Goal: Navigation & Orientation: Find specific page/section

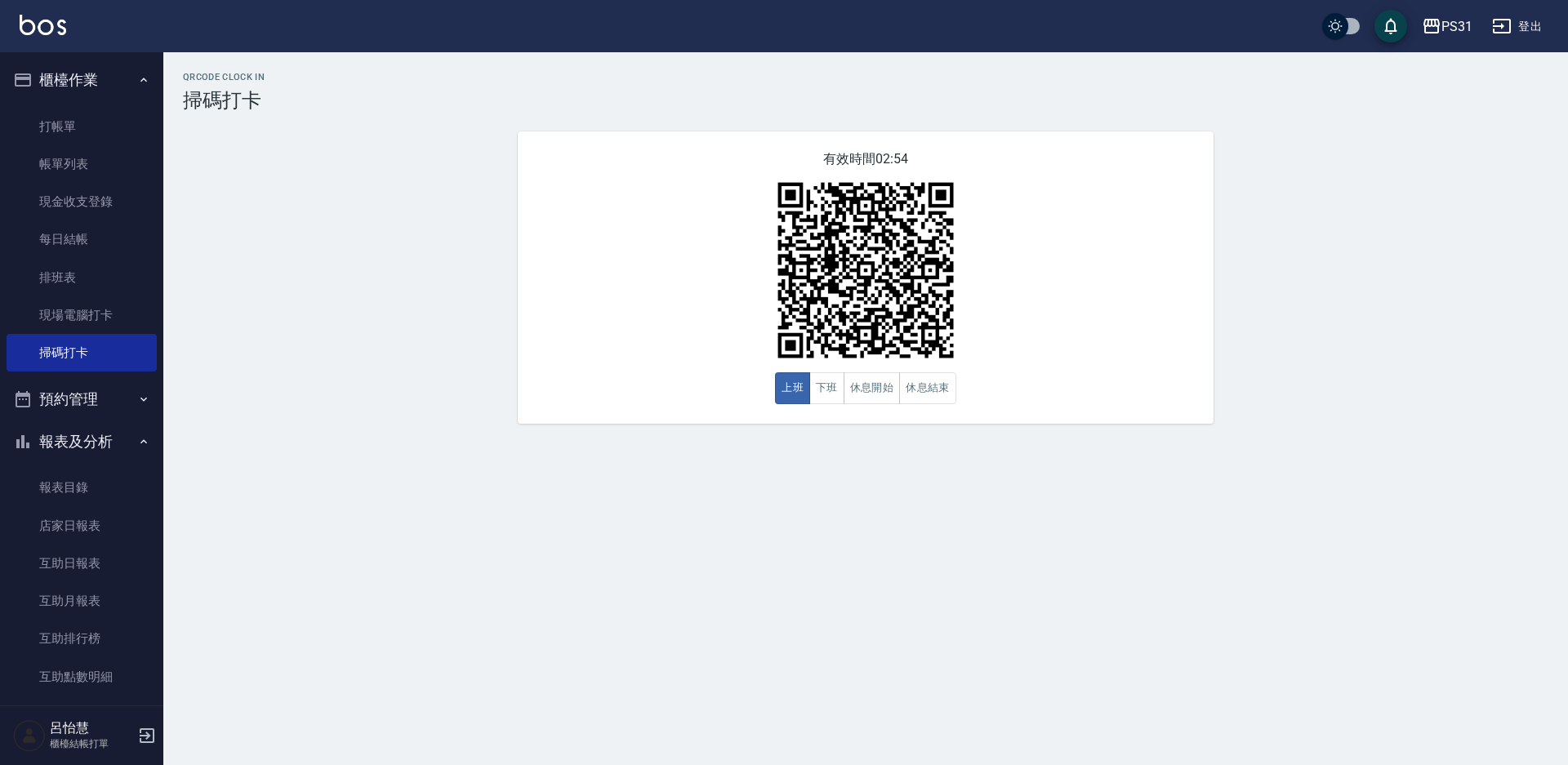
drag, startPoint x: 1053, startPoint y: 378, endPoint x: 1256, endPoint y: 337, distance: 207.1
click at [1110, 337] on div "QRcode Clock In 掃碼打卡 有效時間 02:54 上班 下班 休息開始 休息結束" at bounding box center [866, 248] width 1405 height 352
click at [75, 542] on link "互助日報表" at bounding box center [82, 564] width 151 height 38
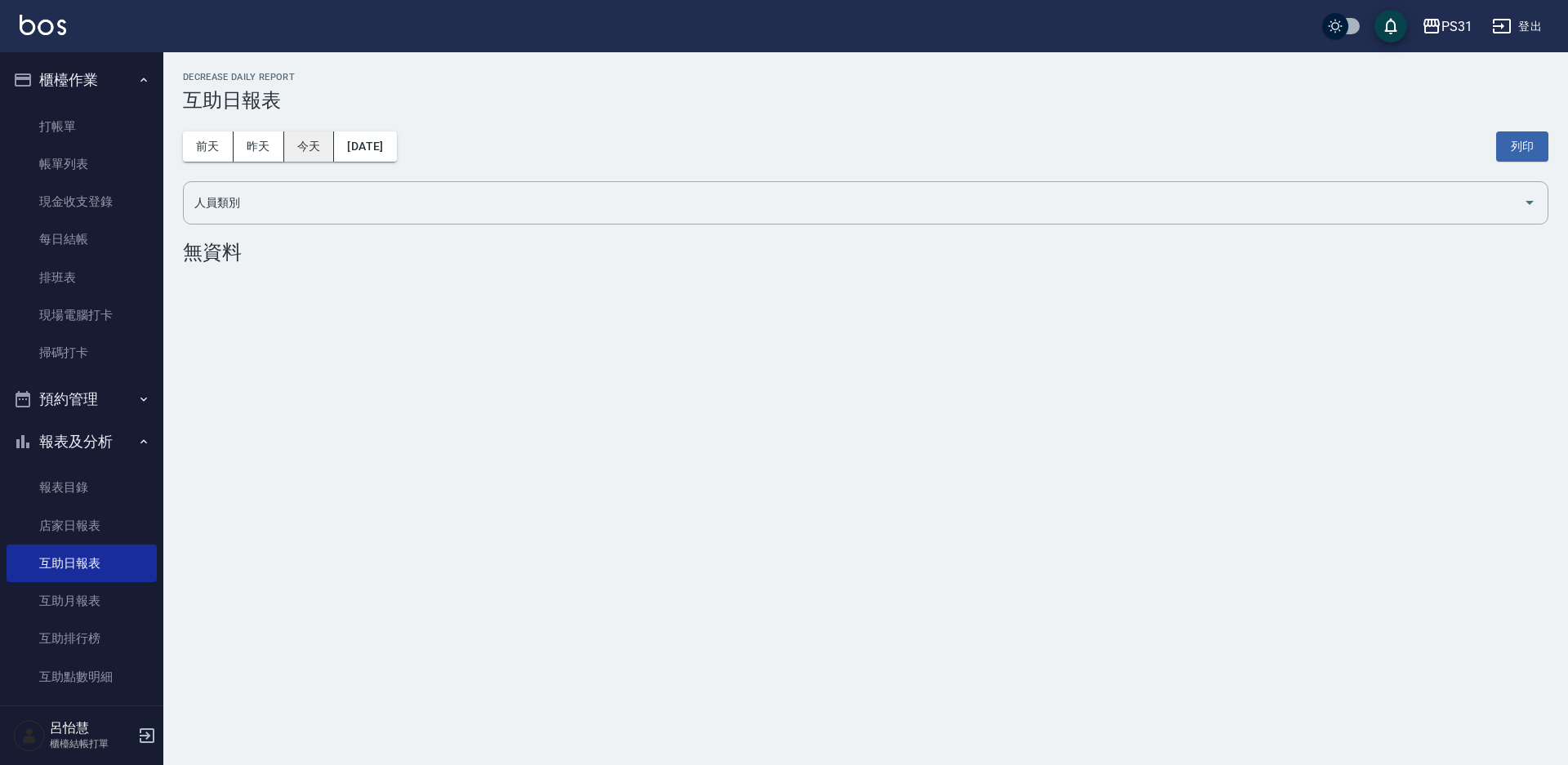
click at [323, 152] on button "今天" at bounding box center [309, 146] width 51 height 30
click at [312, 151] on button "今天" at bounding box center [309, 146] width 51 height 30
click at [252, 150] on button "昨天" at bounding box center [258, 146] width 51 height 30
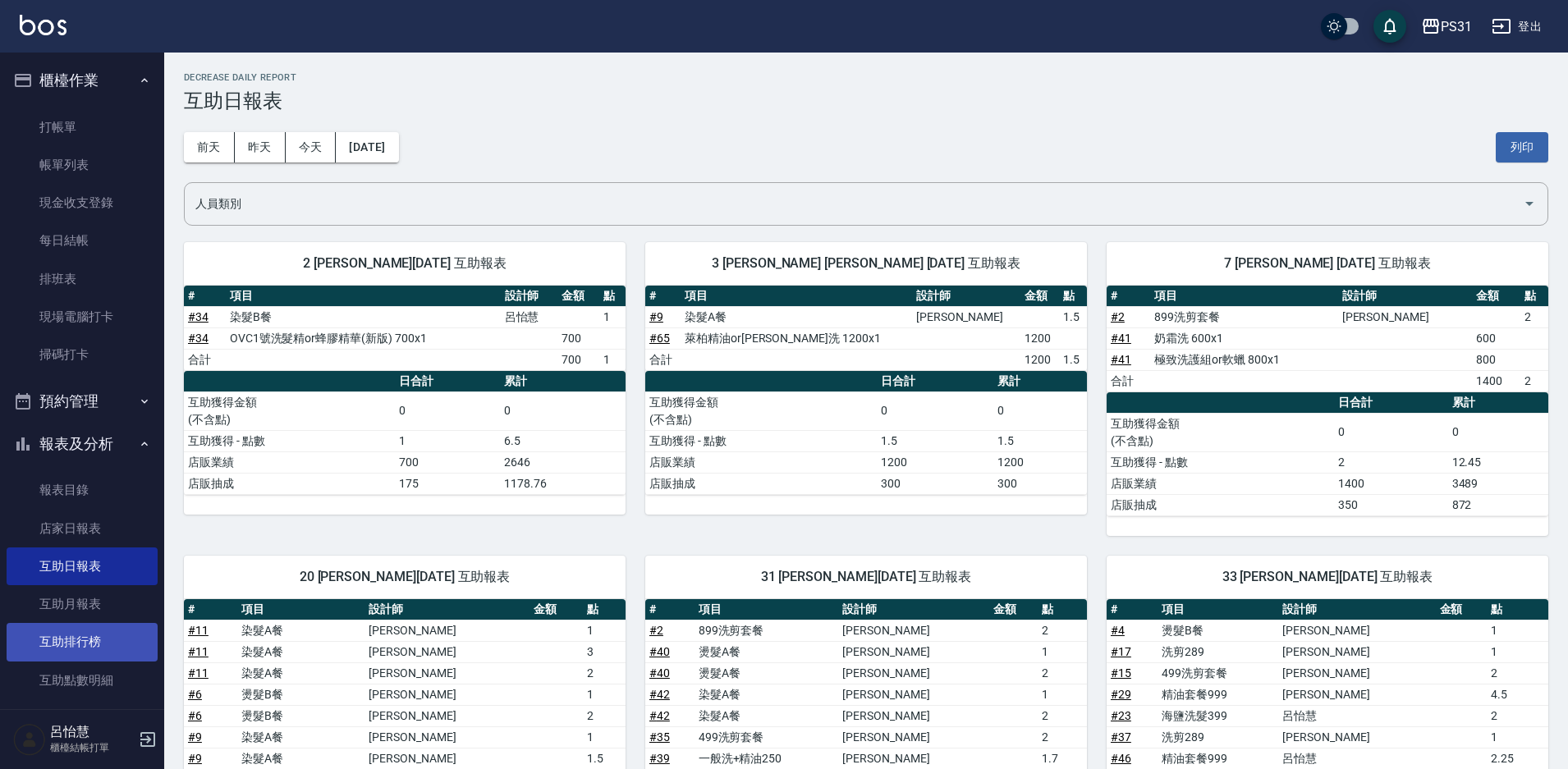
click at [101, 545] on link "互助排行榜" at bounding box center [82, 642] width 151 height 38
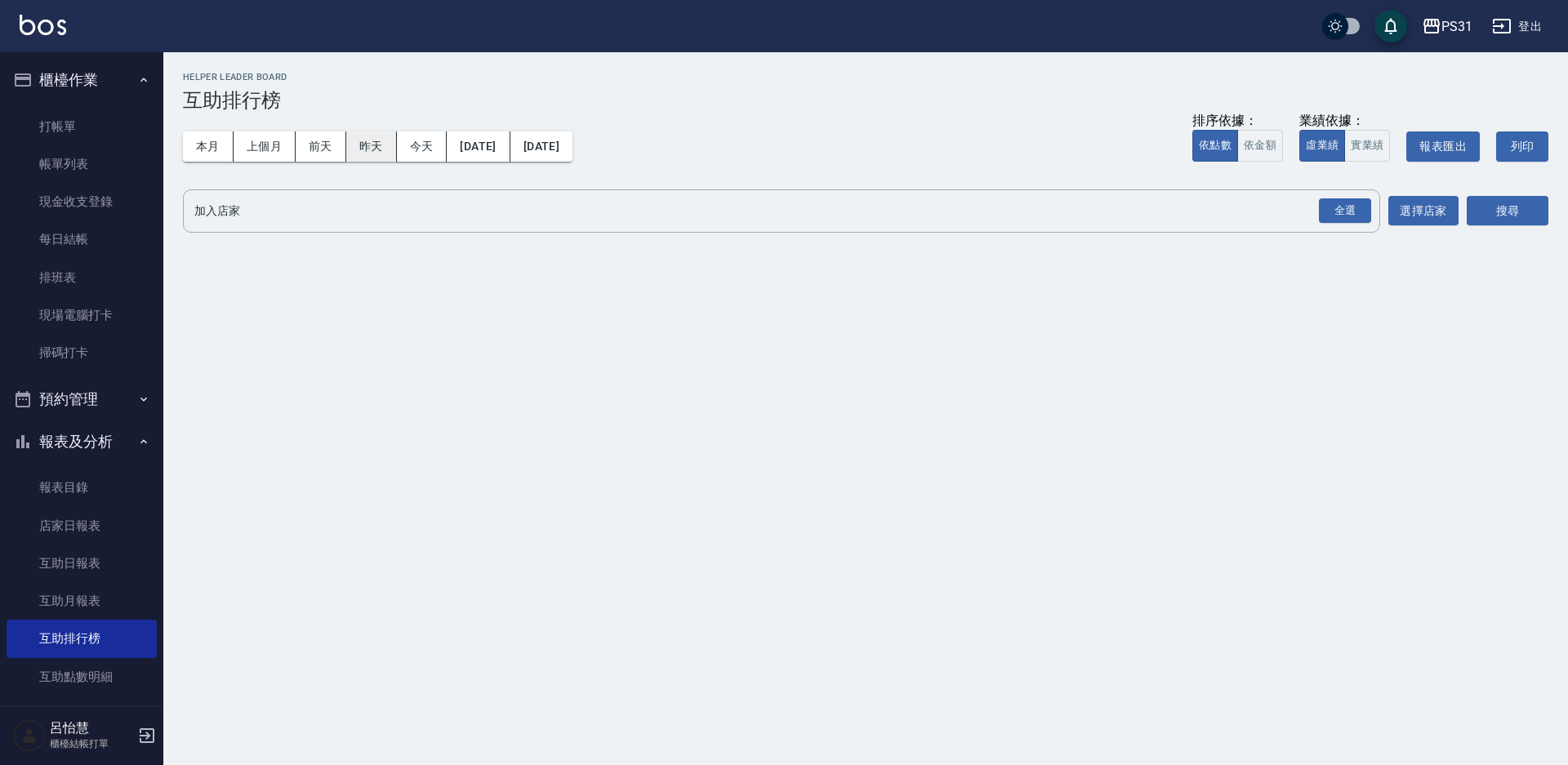
click at [357, 140] on button "昨天" at bounding box center [371, 146] width 51 height 30
click at [379, 191] on div "全選 加入店家" at bounding box center [782, 211] width 1198 height 43
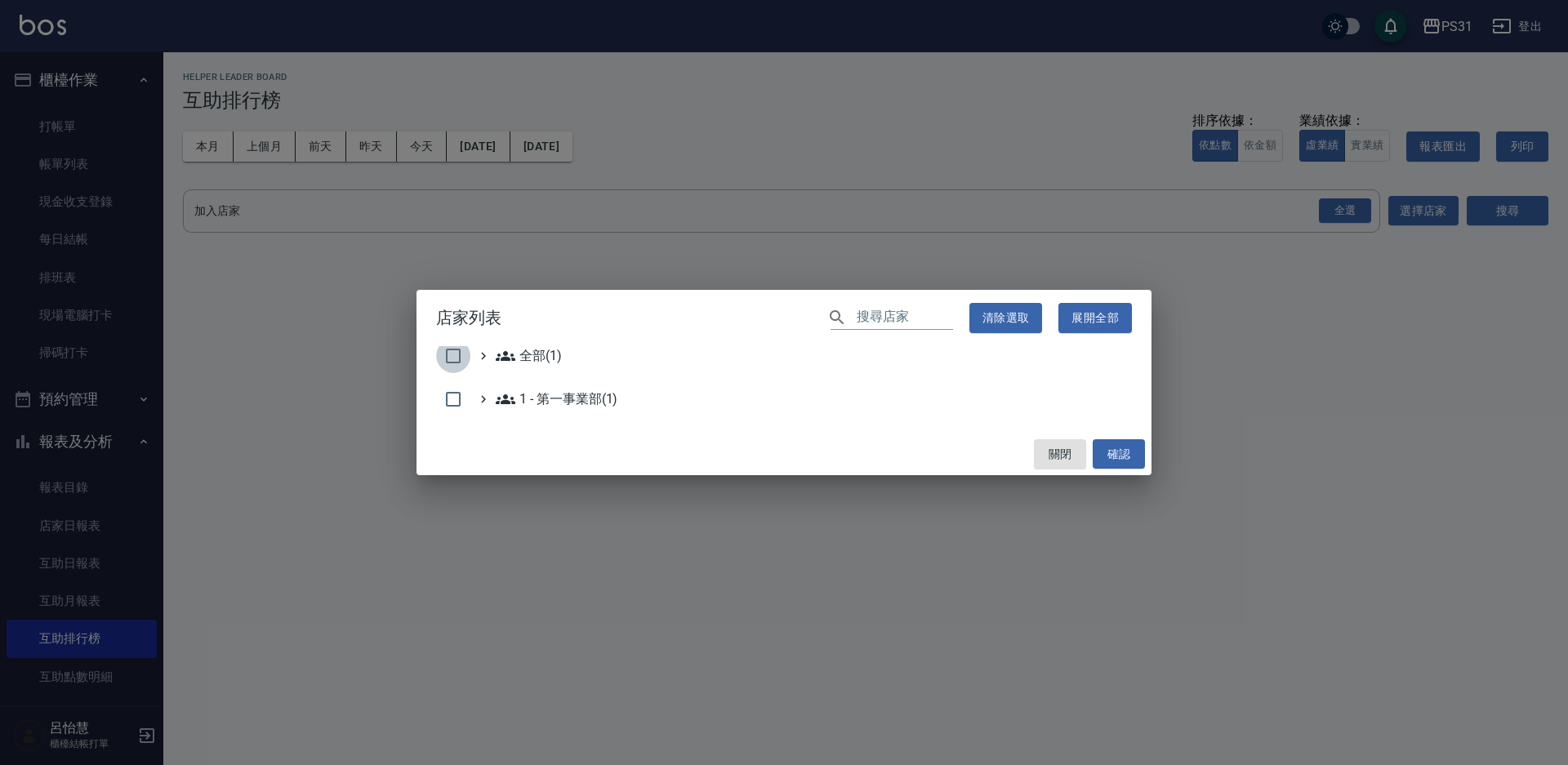
drag, startPoint x: 457, startPoint y: 358, endPoint x: 466, endPoint y: 355, distance: 9.5
click at [457, 358] on input "checkbox" at bounding box center [454, 356] width 34 height 34
checkbox input "true"
click at [1110, 459] on button "確認" at bounding box center [1119, 454] width 52 height 30
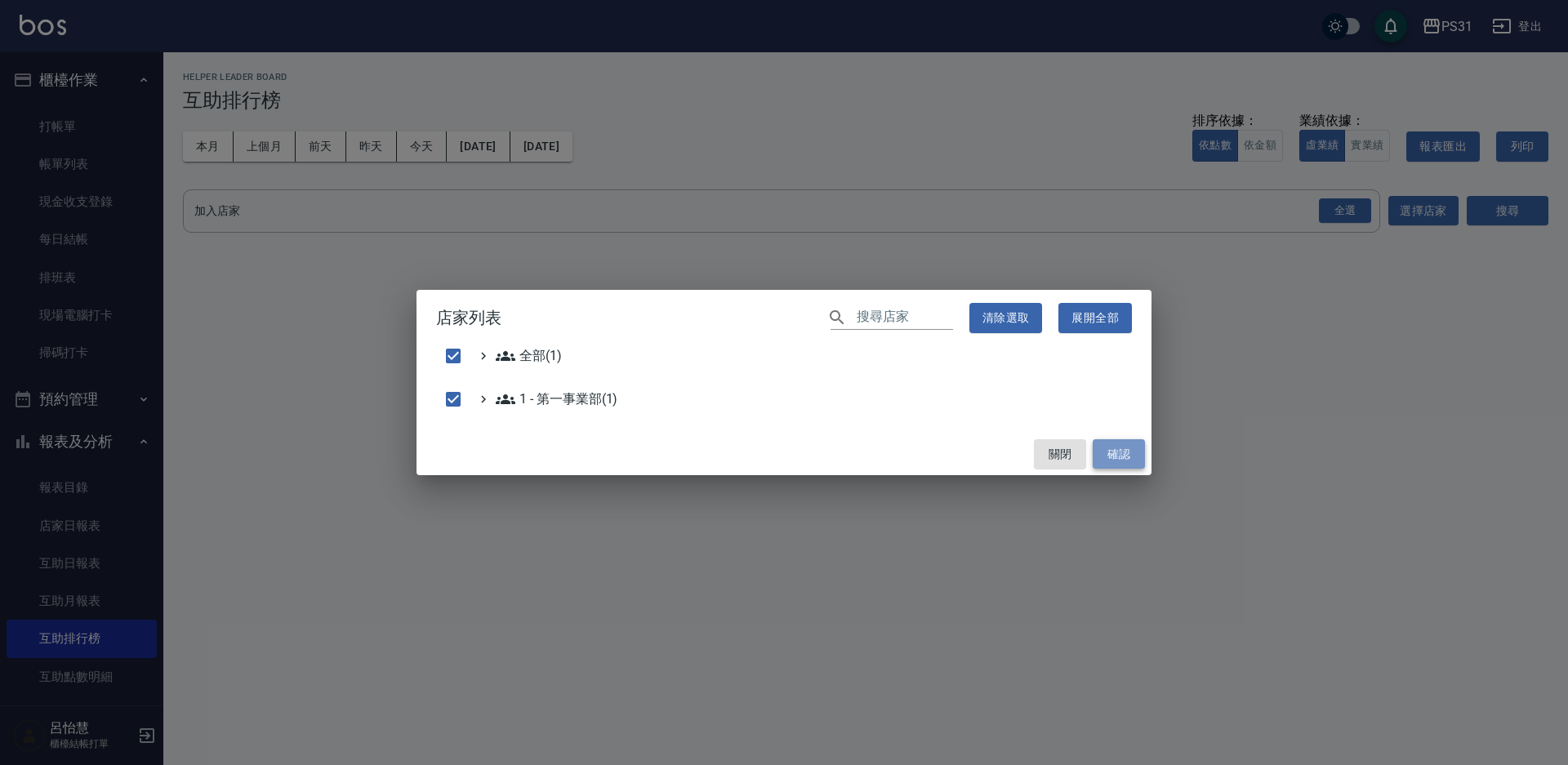
checkbox input "false"
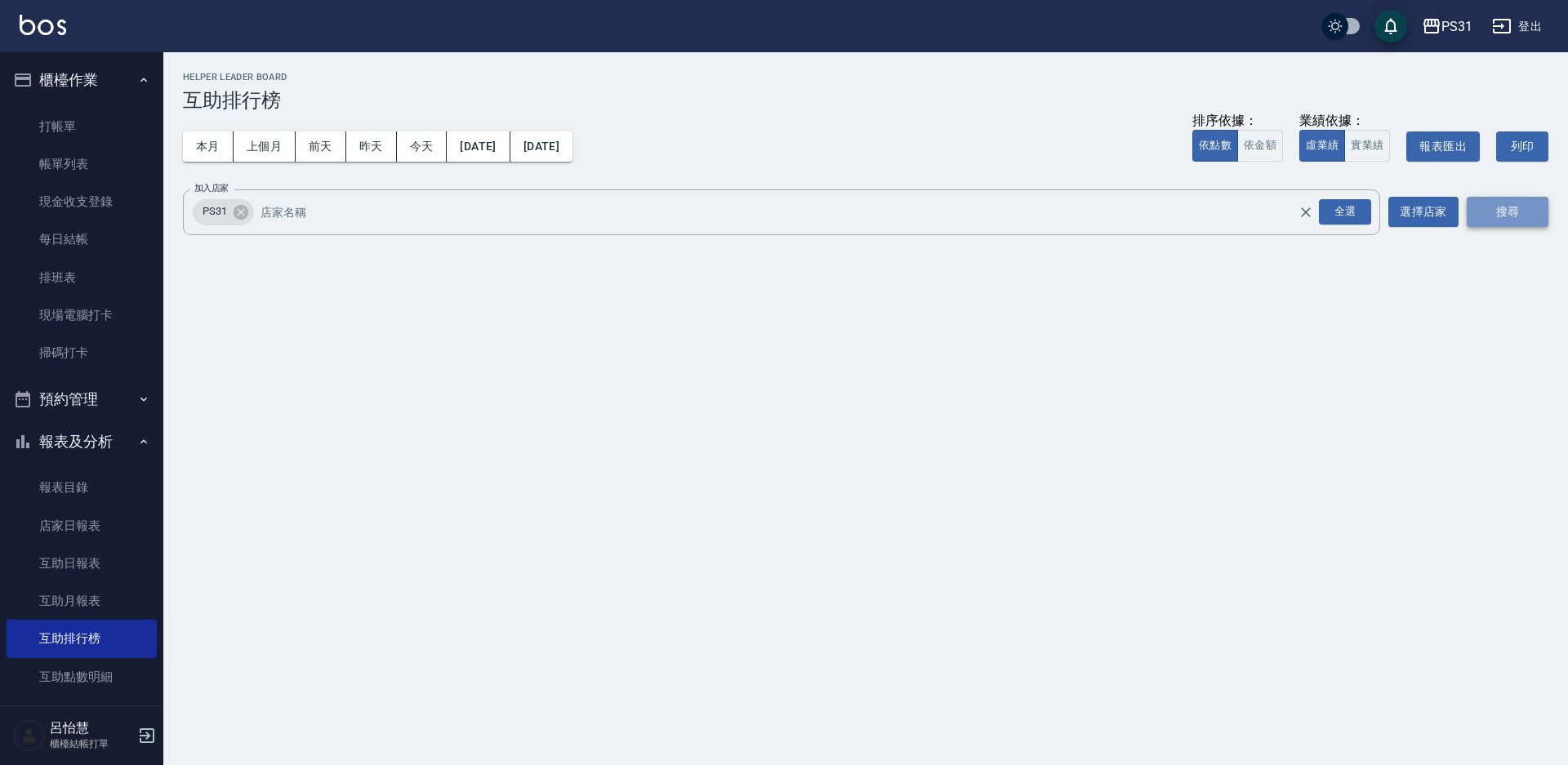
click at [1110, 207] on button "搜尋" at bounding box center [1508, 212] width 82 height 30
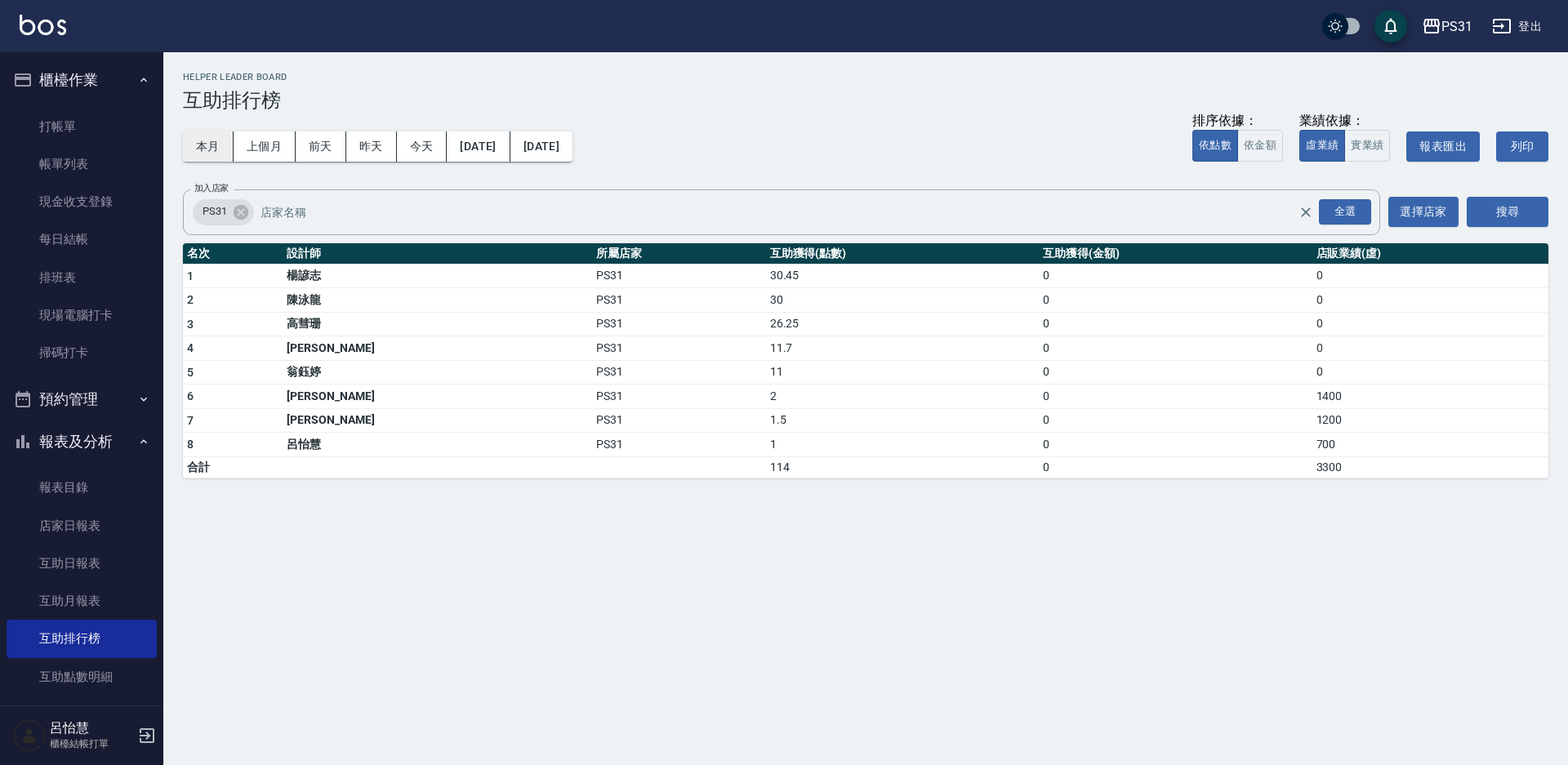
click at [221, 137] on button "本月" at bounding box center [208, 146] width 51 height 30
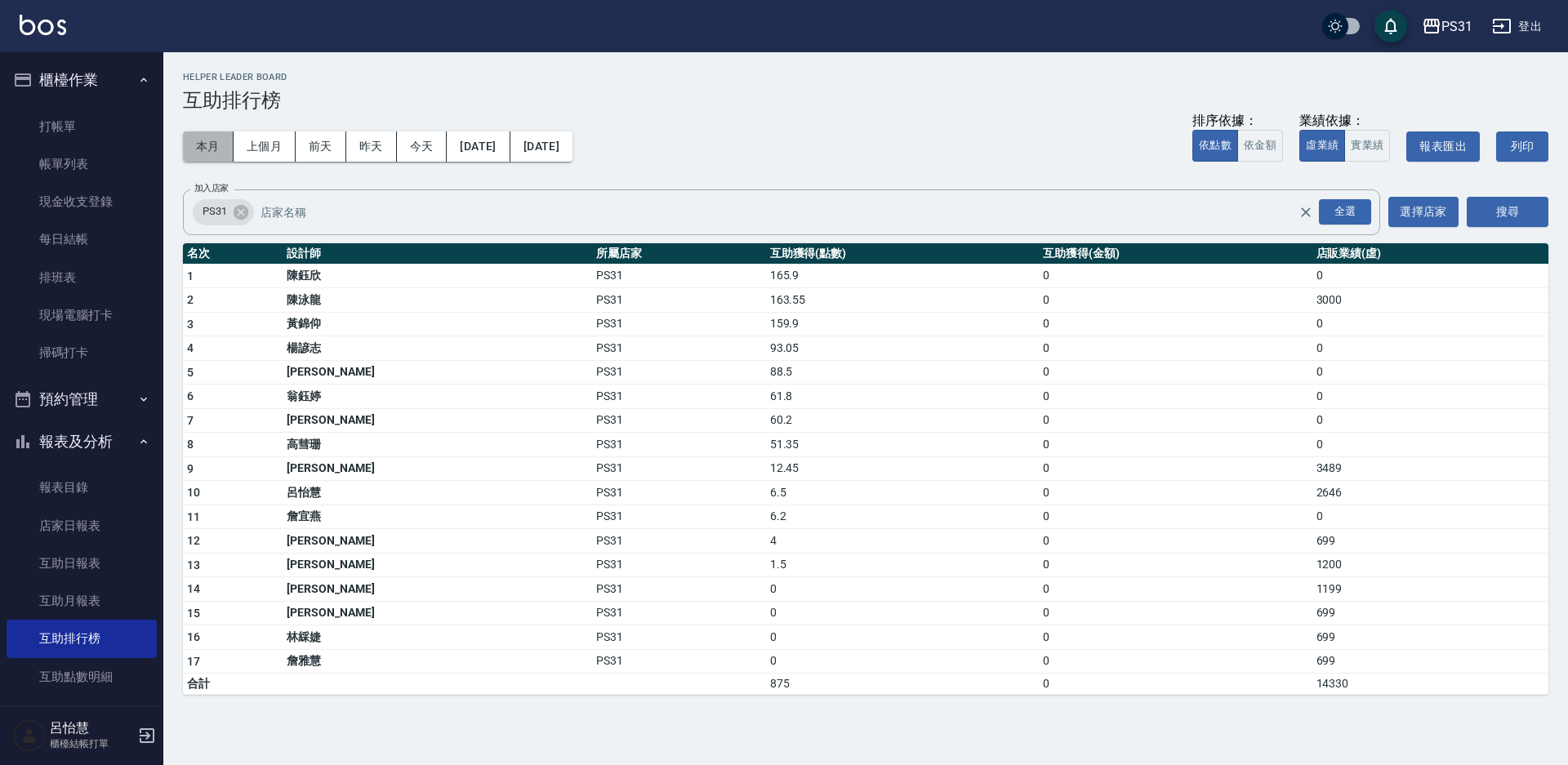
click at [217, 143] on button "本月" at bounding box center [208, 146] width 51 height 30
click at [394, 151] on button "昨天" at bounding box center [371, 146] width 51 height 30
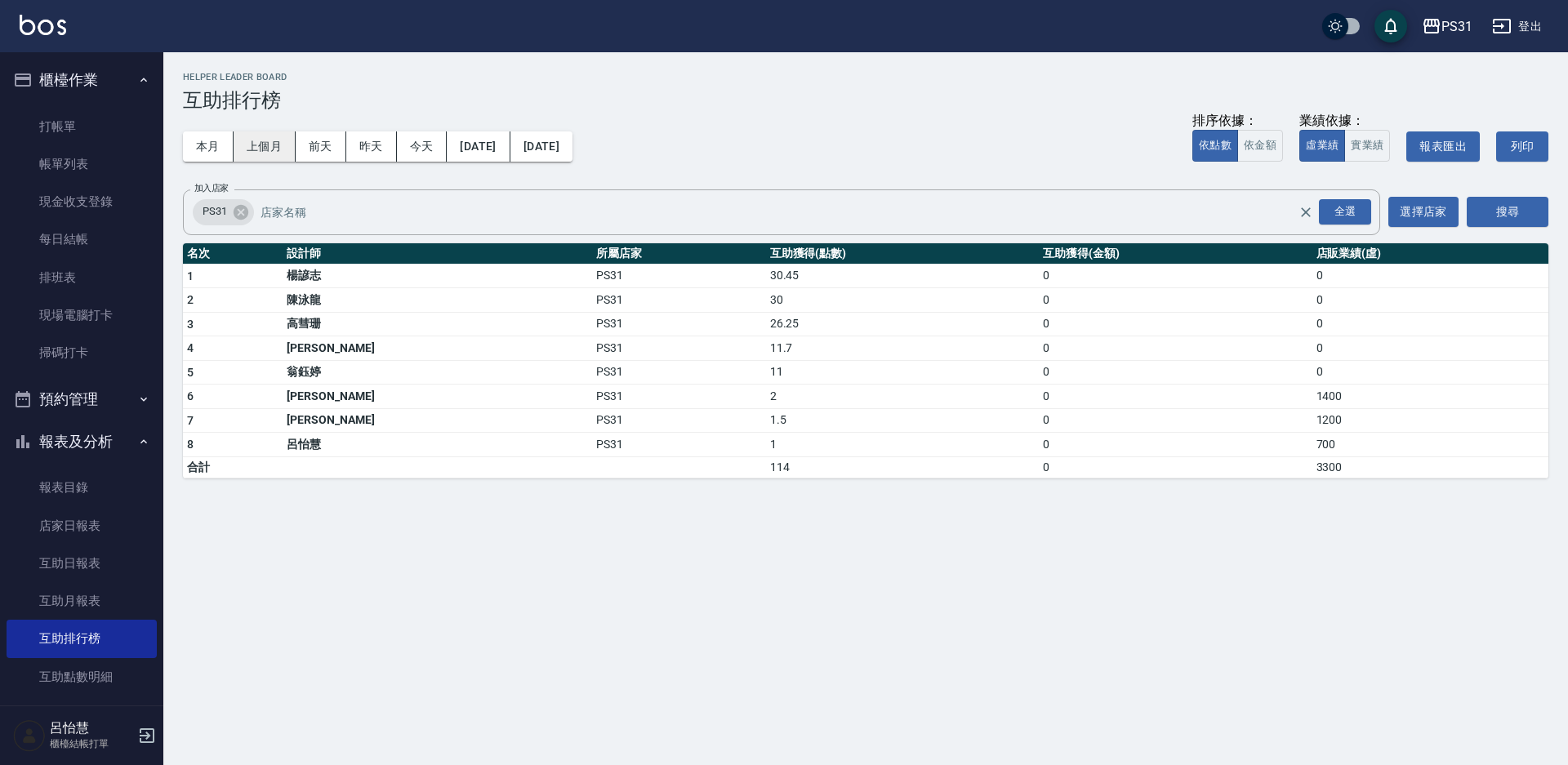
click at [293, 135] on button "上個月" at bounding box center [264, 146] width 62 height 30
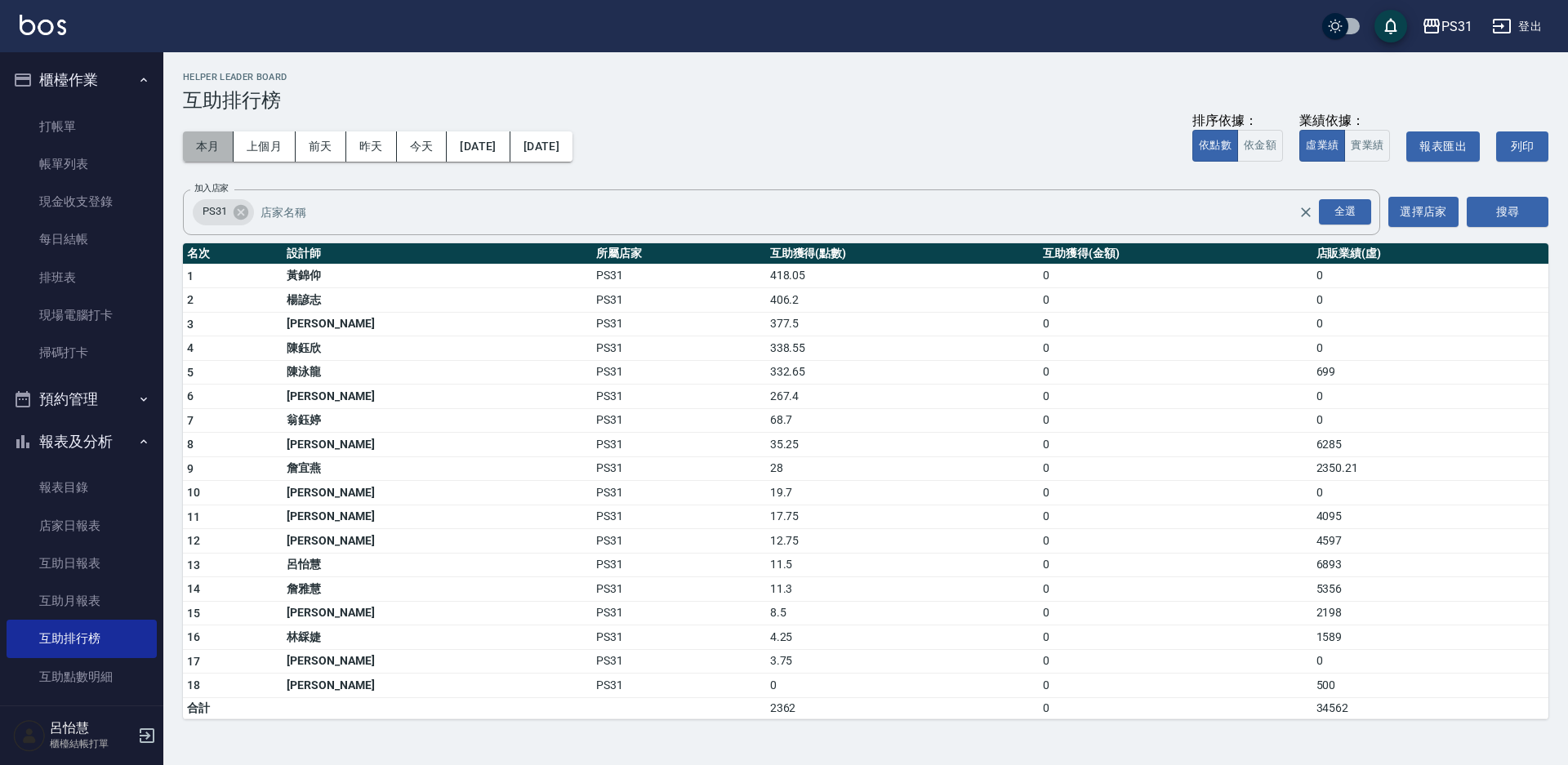
click at [214, 137] on button "本月" at bounding box center [208, 146] width 51 height 30
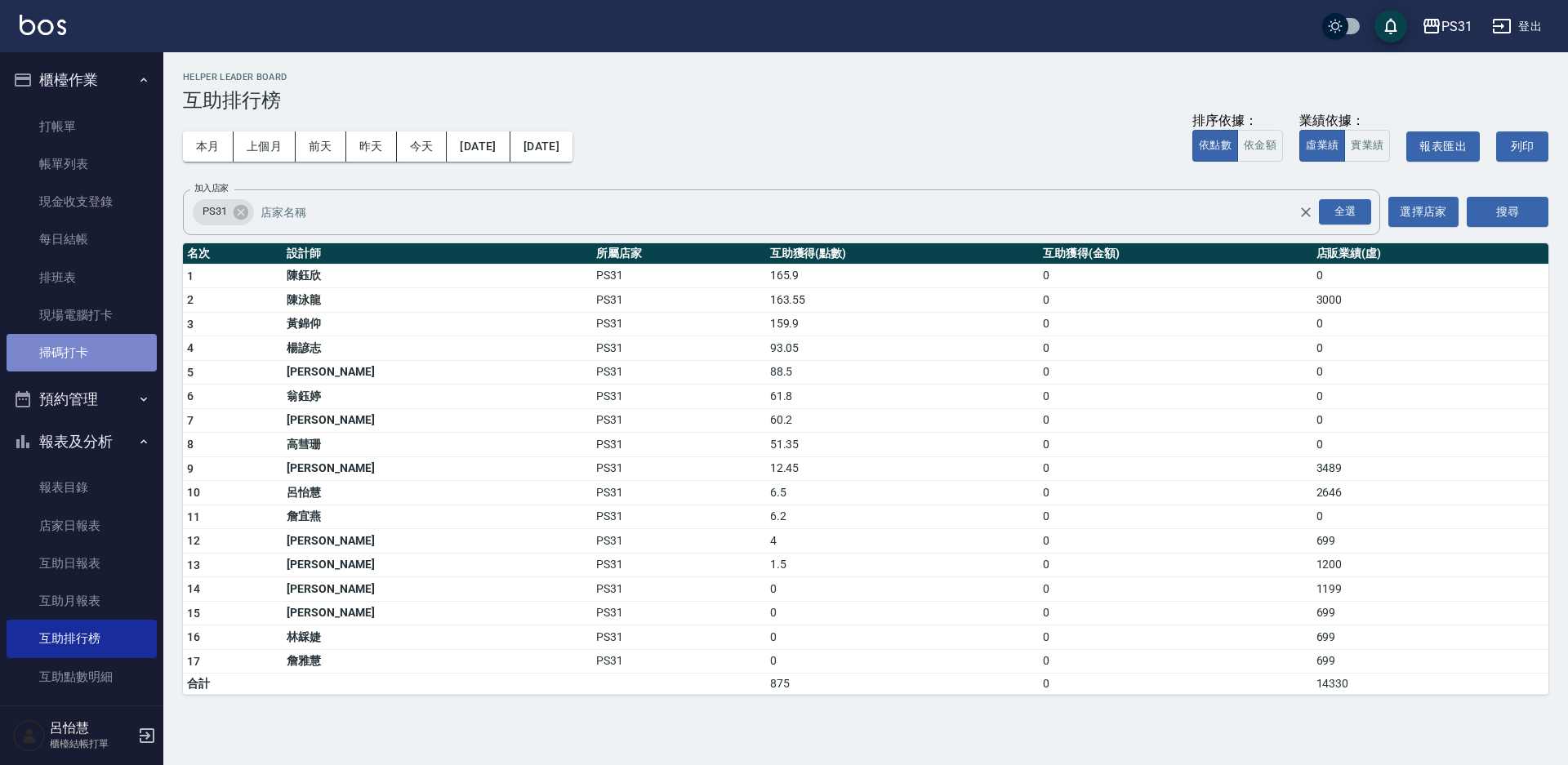
click at [86, 335] on link "掃碼打卡" at bounding box center [82, 353] width 151 height 38
